Goal: Information Seeking & Learning: Learn about a topic

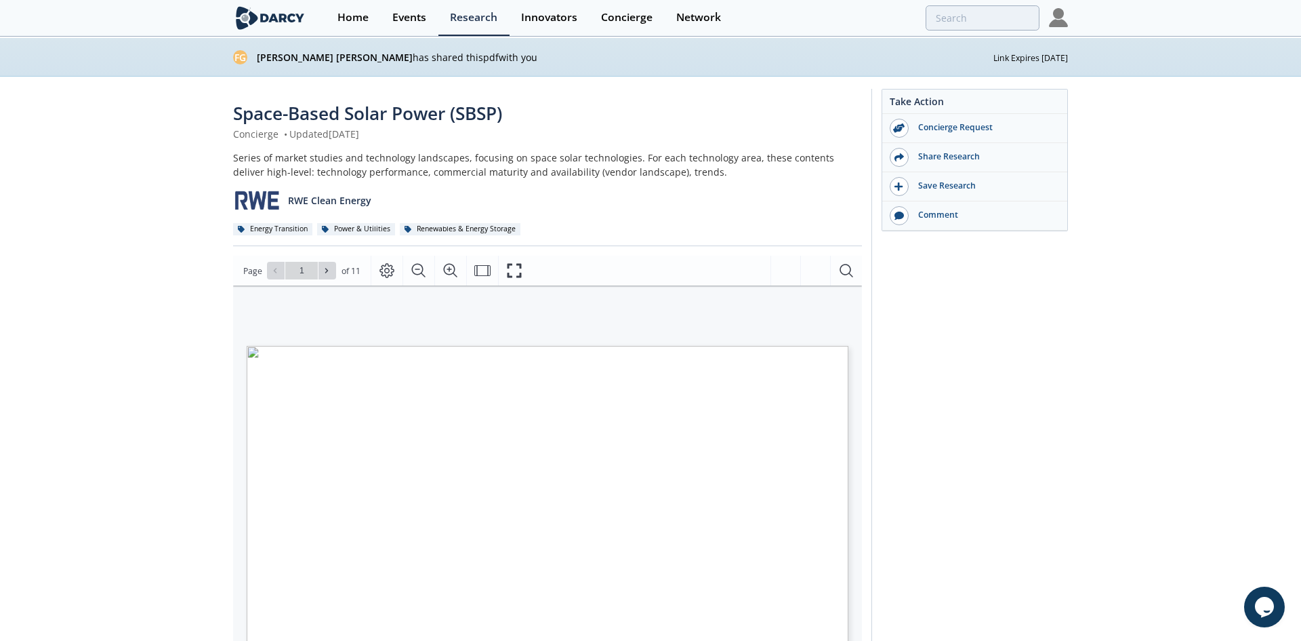
type input "2"
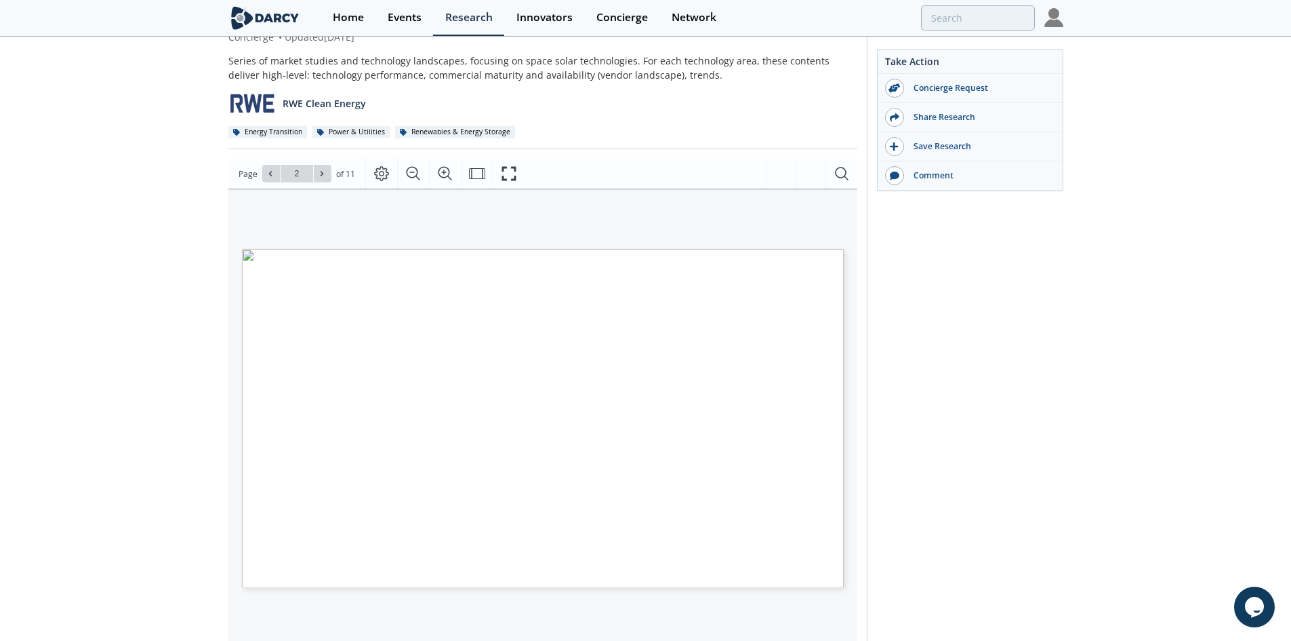
scroll to position [136, 0]
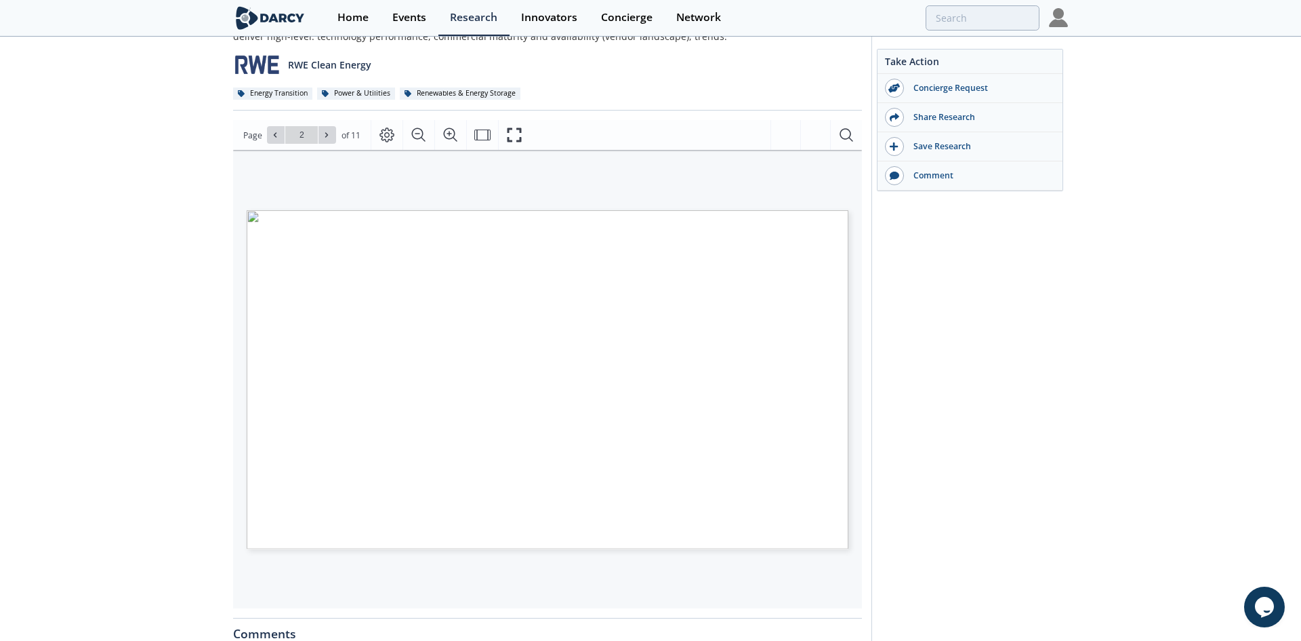
type input "3"
type input "4"
type input "6"
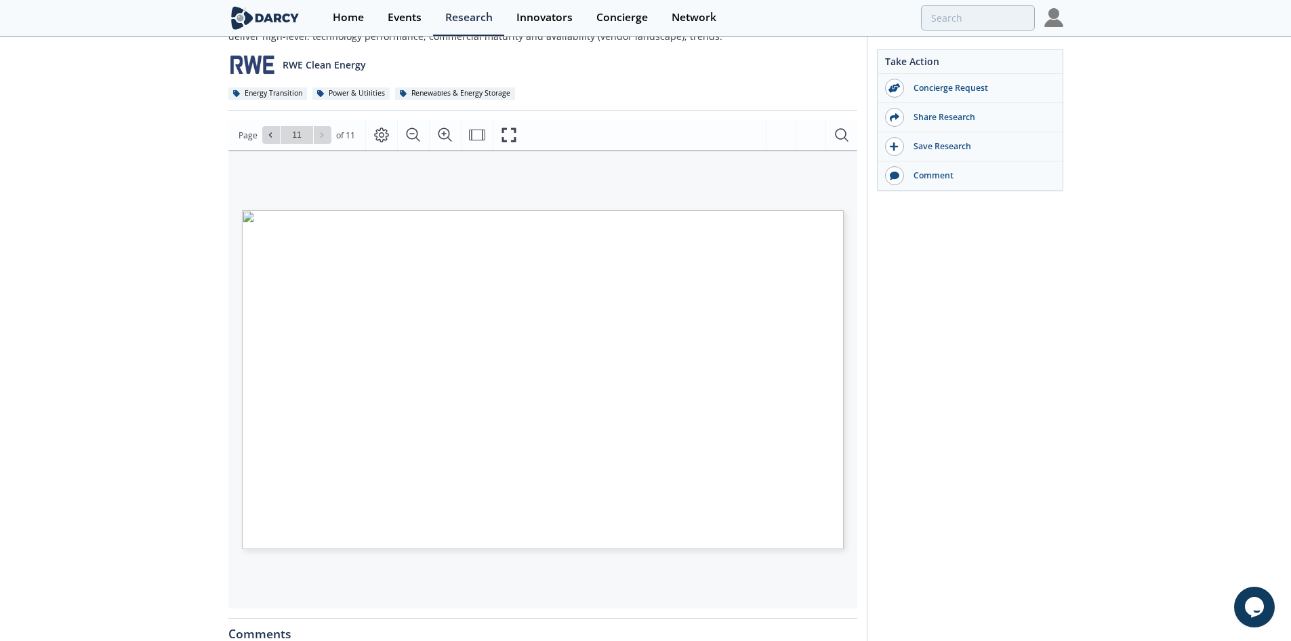
click at [189, 296] on div "Space-Based Solar Power (SBSP) Concierge • Updated [DATE] Series of market stud…" at bounding box center [645, 426] width 1291 height 971
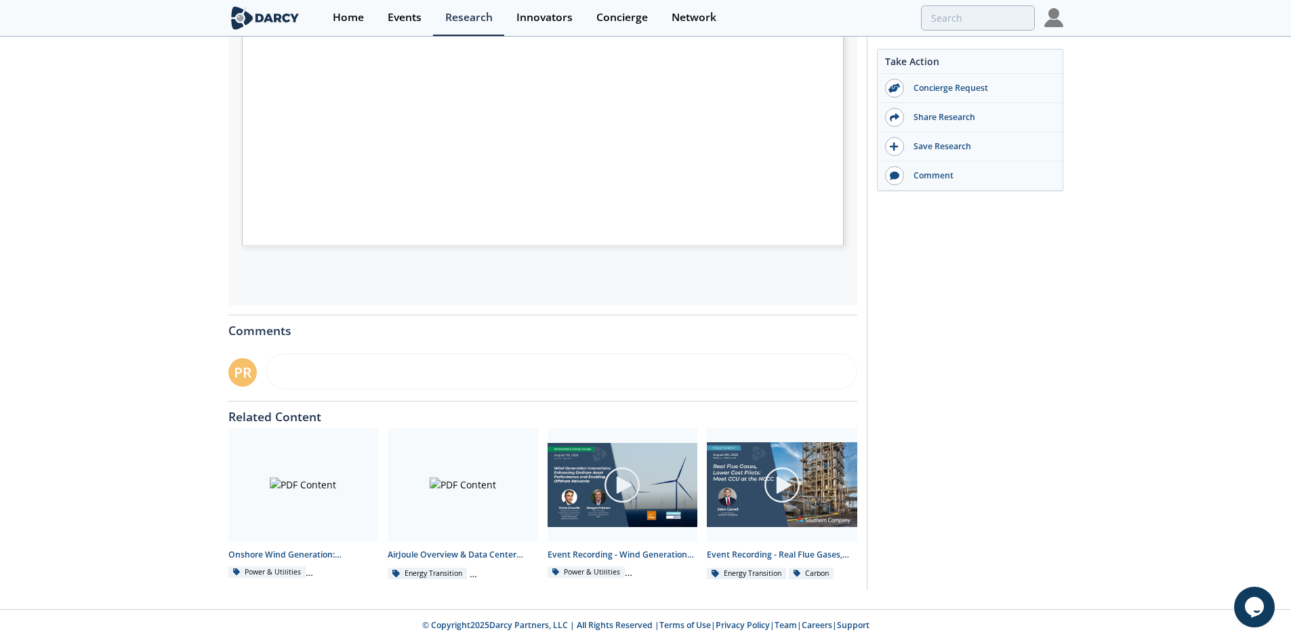
scroll to position [32, 0]
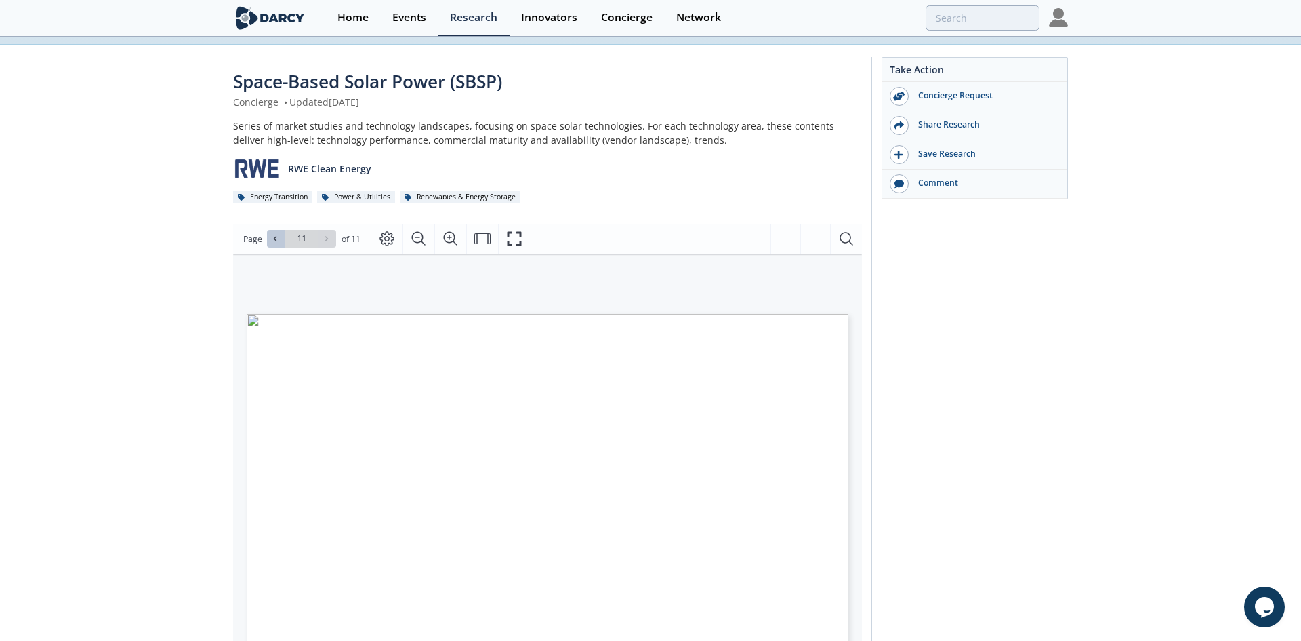
click at [280, 243] on button at bounding box center [276, 239] width 18 height 18
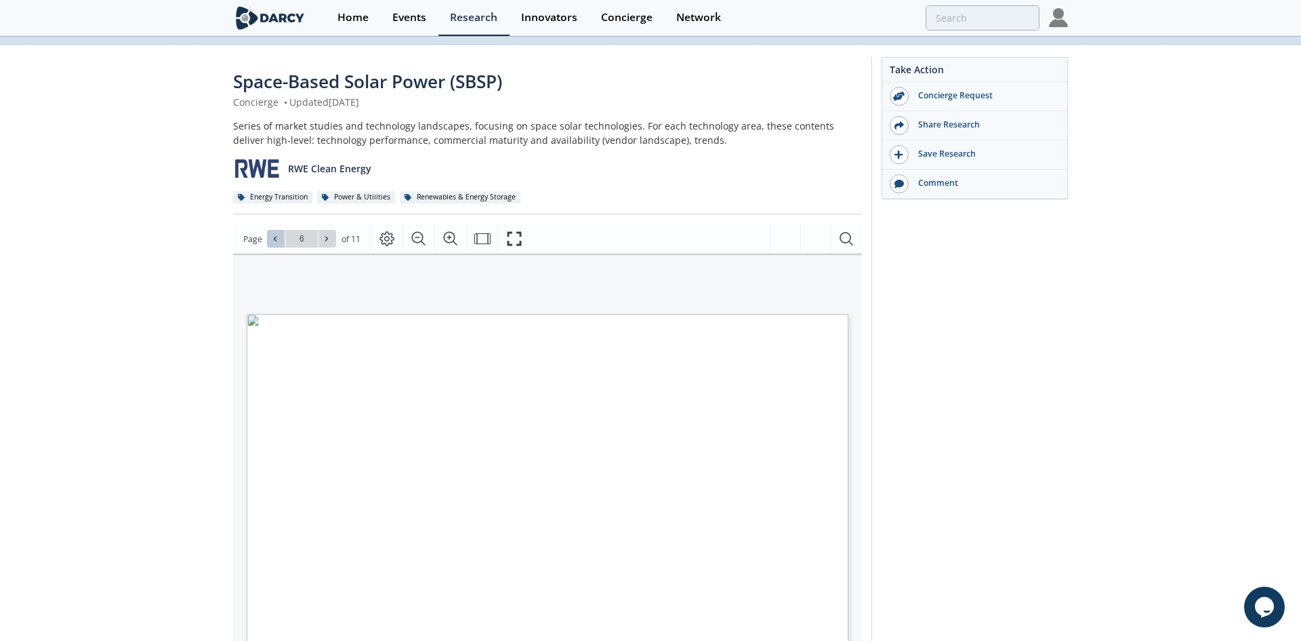
click at [280, 243] on button at bounding box center [276, 239] width 18 height 18
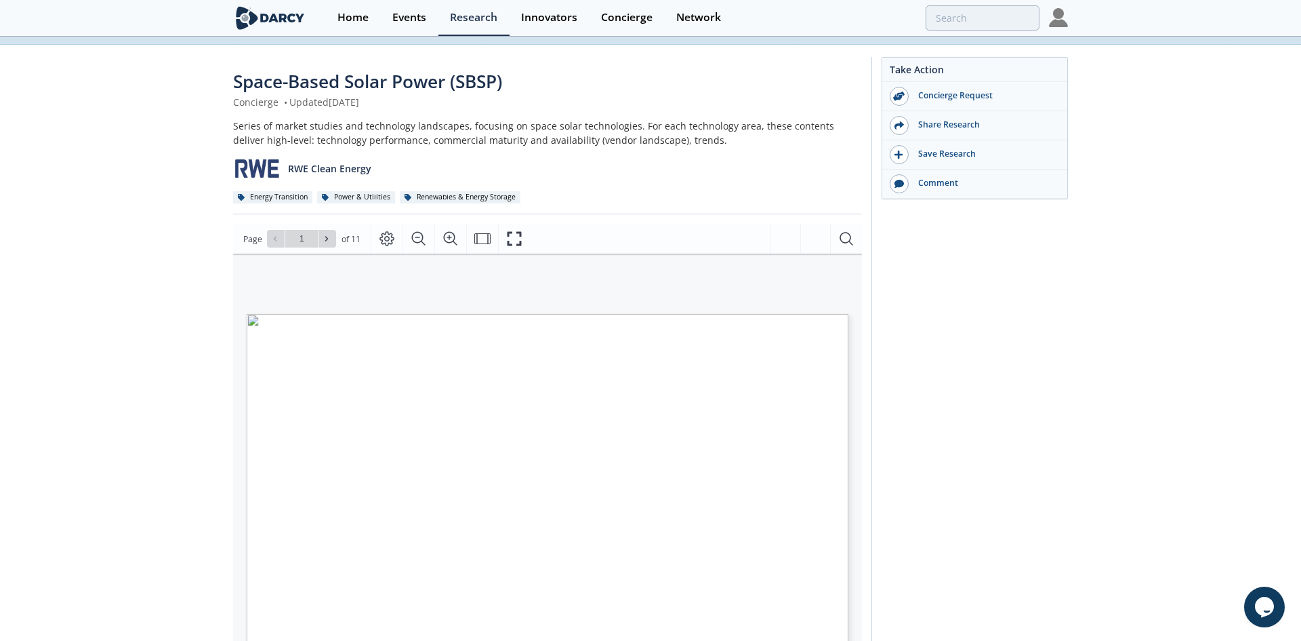
click at [279, 243] on div "Go to Page 1" at bounding box center [301, 239] width 69 height 18
click at [279, 245] on div "Go to Page 1" at bounding box center [301, 239] width 69 height 18
click at [391, 243] on icon "Page Layout" at bounding box center [387, 239] width 15 height 15
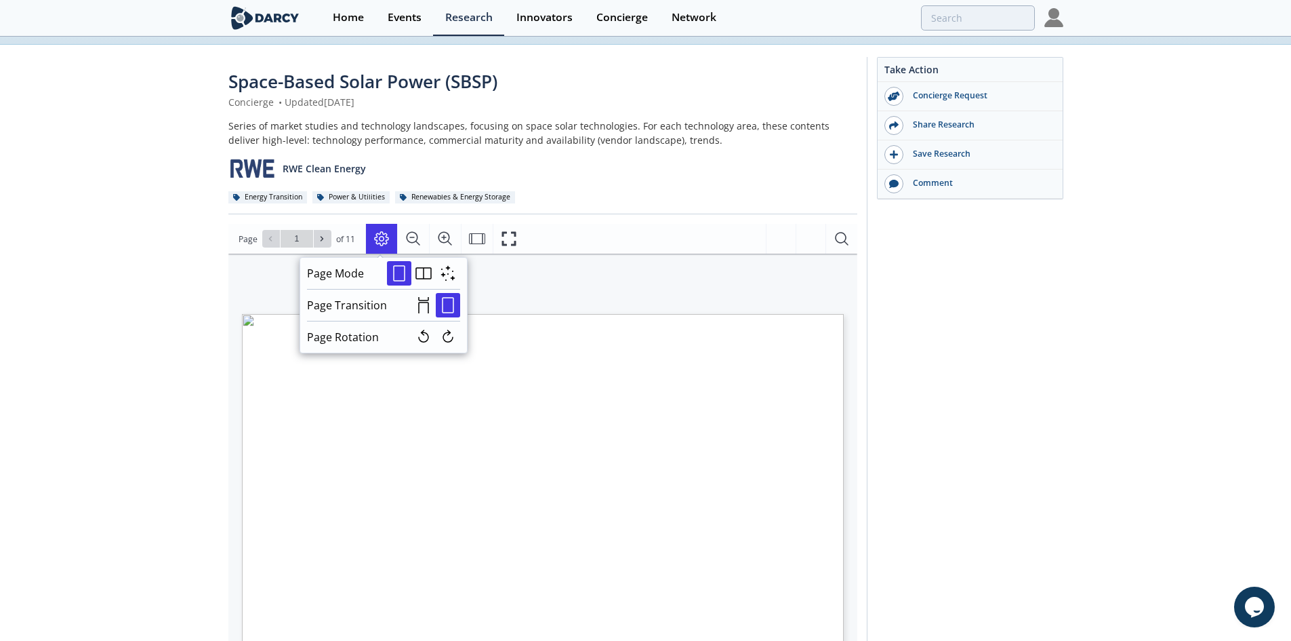
click at [1009, 352] on div "Take Action Concierge Request Share Research Save Research Comment" at bounding box center [965, 526] width 197 height 939
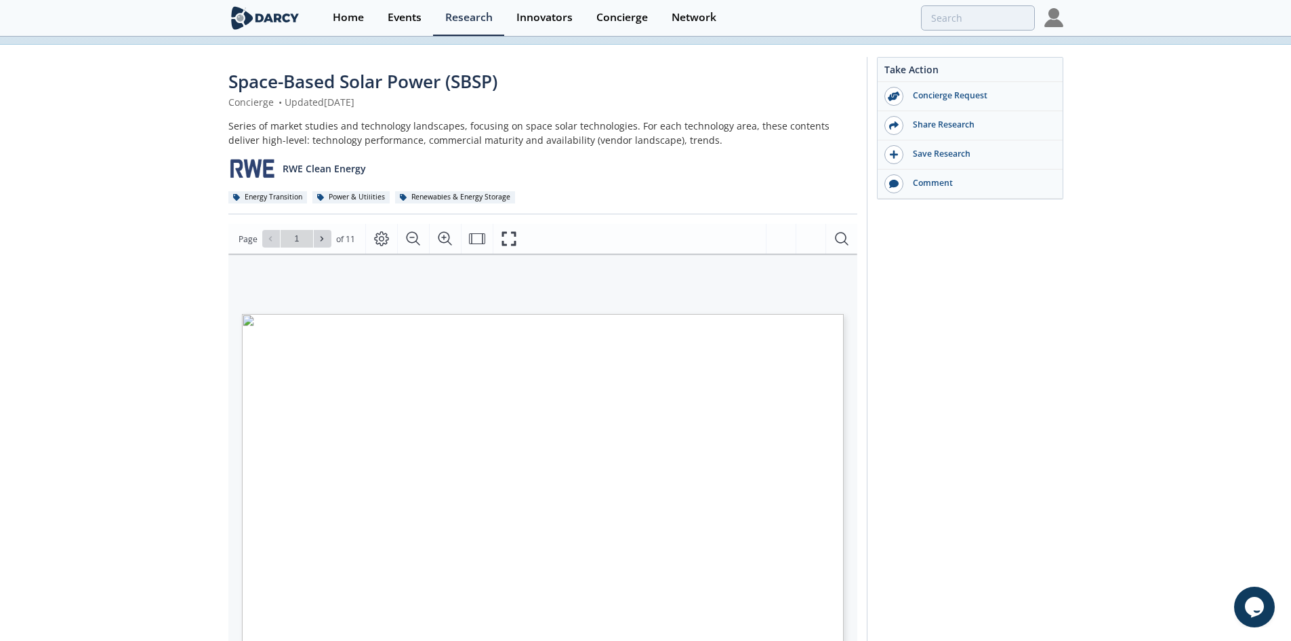
click at [1057, 387] on div "Take Action Concierge Request Share Research Save Research Comment" at bounding box center [965, 526] width 197 height 939
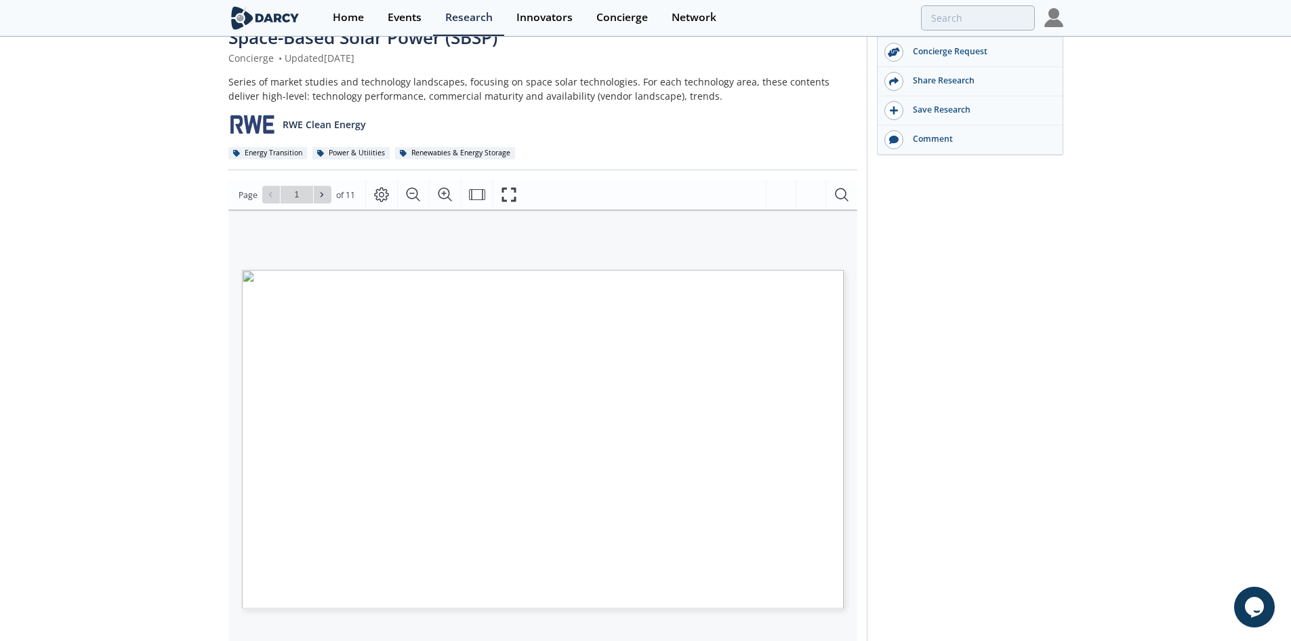
scroll to position [100, 0]
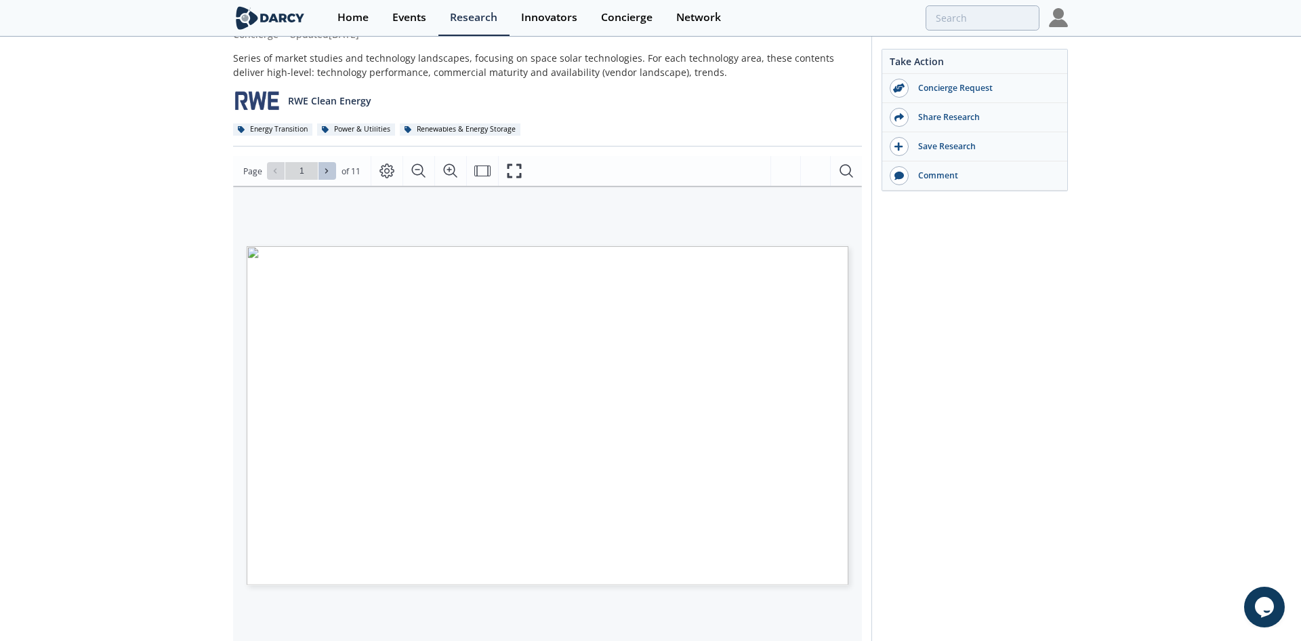
click at [331, 174] on span at bounding box center [327, 170] width 9 height 9
click at [331, 169] on button at bounding box center [328, 171] width 18 height 18
click at [277, 173] on icon at bounding box center [275, 171] width 8 height 8
click at [326, 169] on icon at bounding box center [327, 171] width 8 height 8
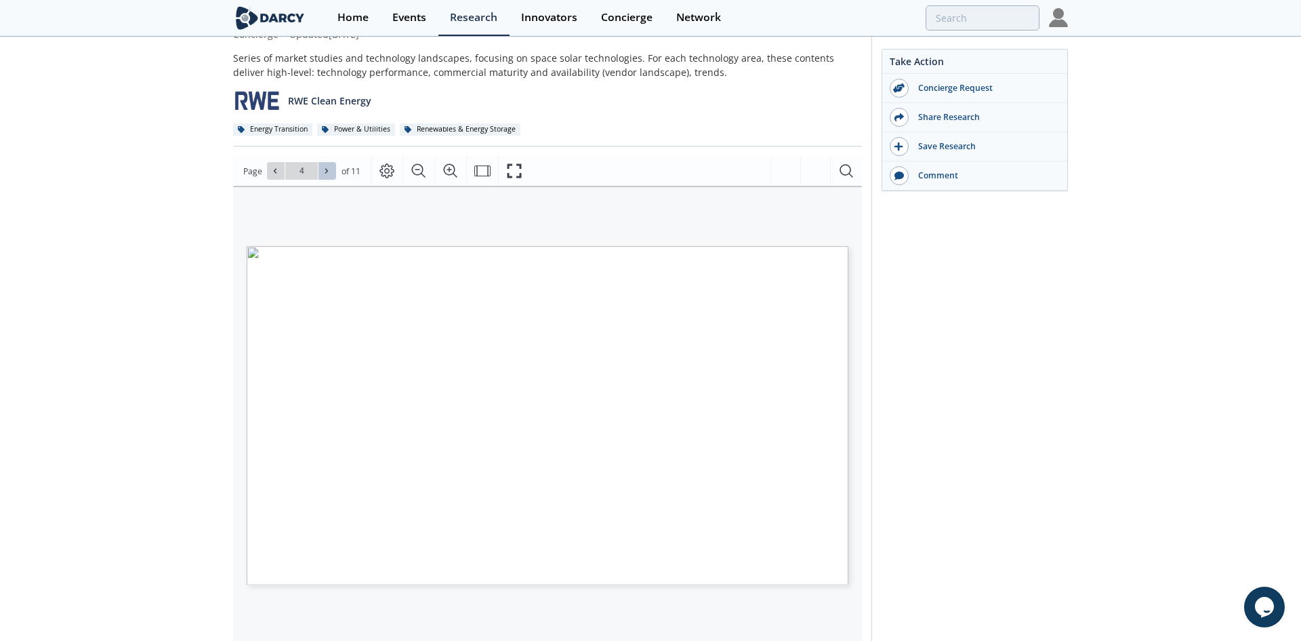
click at [326, 169] on icon at bounding box center [327, 171] width 8 height 8
click at [326, 168] on icon at bounding box center [327, 171] width 8 height 8
click at [327, 166] on span at bounding box center [327, 170] width 9 height 9
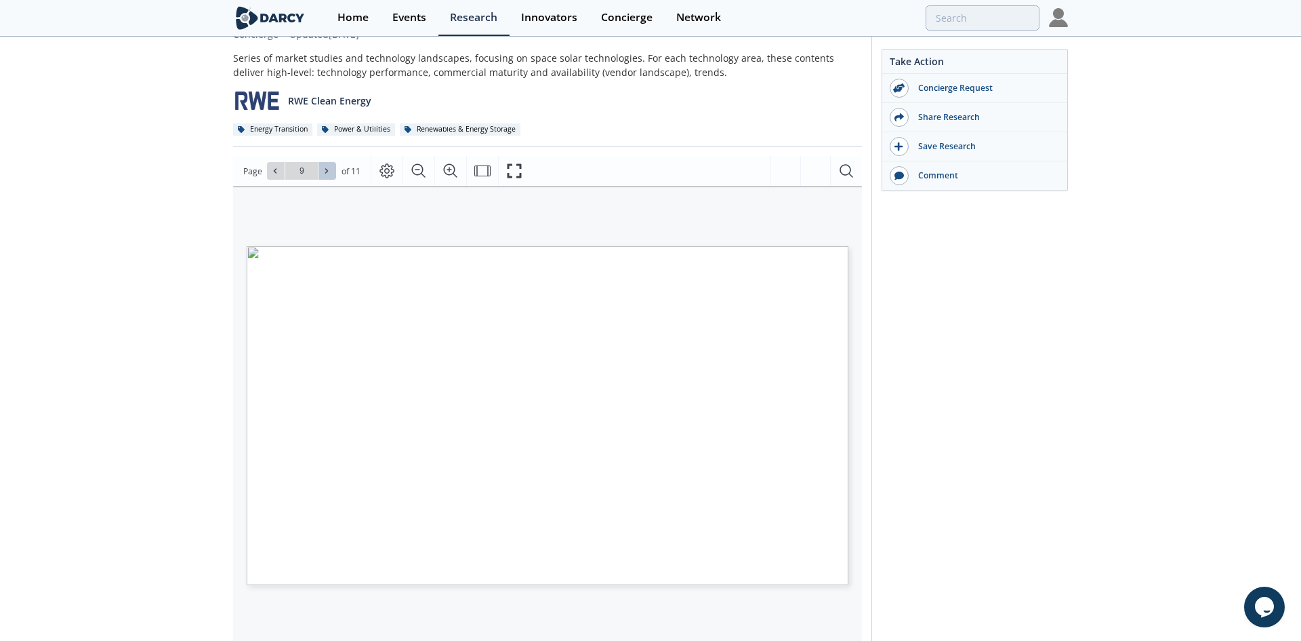
click at [327, 166] on span at bounding box center [327, 170] width 9 height 9
